Goal: Find contact information: Find contact information

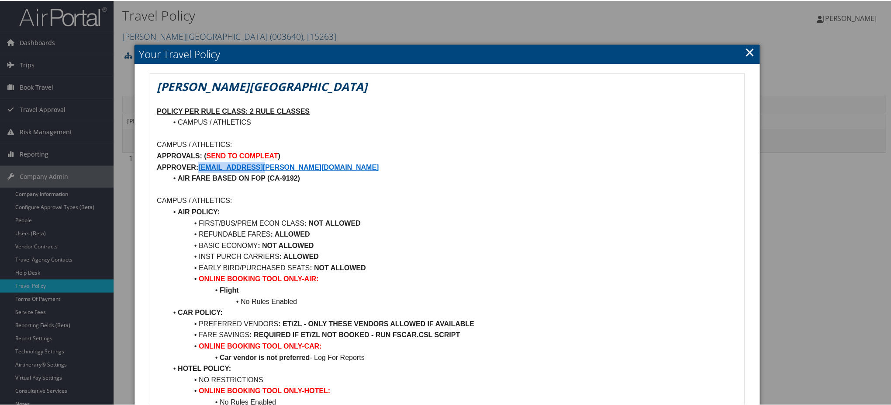
drag, startPoint x: 285, startPoint y: 168, endPoint x: 201, endPoint y: 168, distance: 83.5
click at [201, 168] on p "APPROVER: GLOWERY@TROY.EDU" at bounding box center [447, 166] width 581 height 11
copy strong "GLOWERY@TROY.EDU"
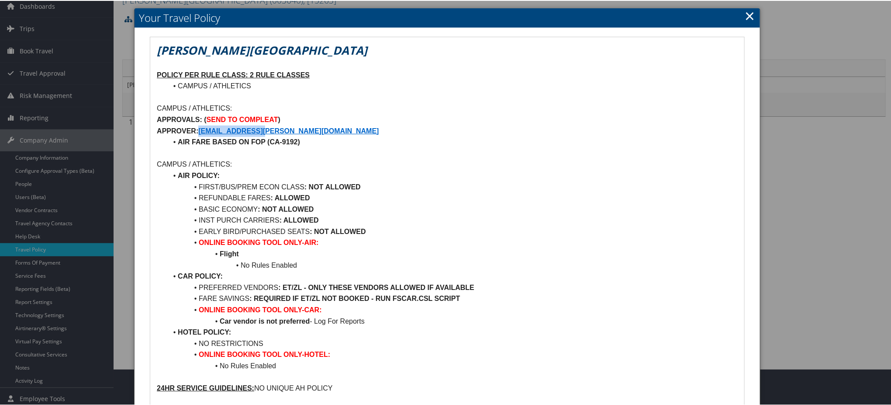
scroll to position [36, 0]
